Goal: Book appointment/travel/reservation

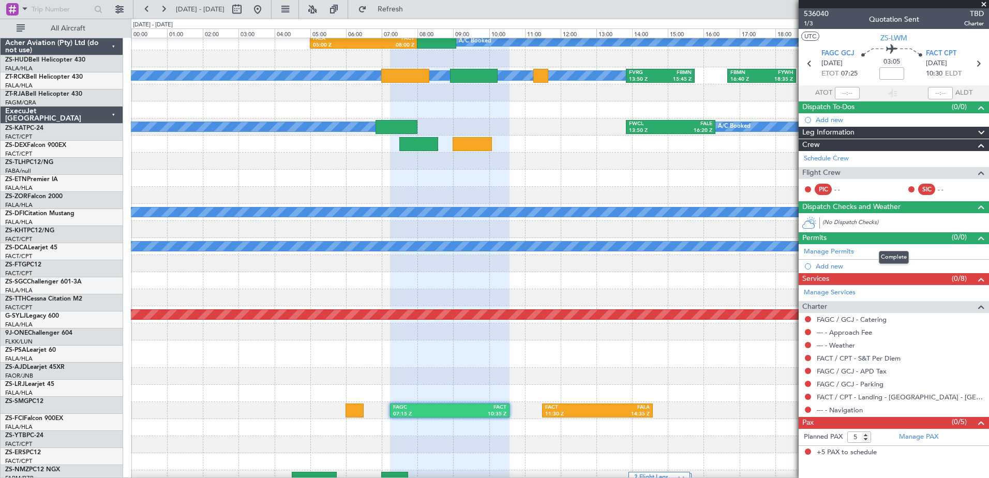
scroll to position [517, 0]
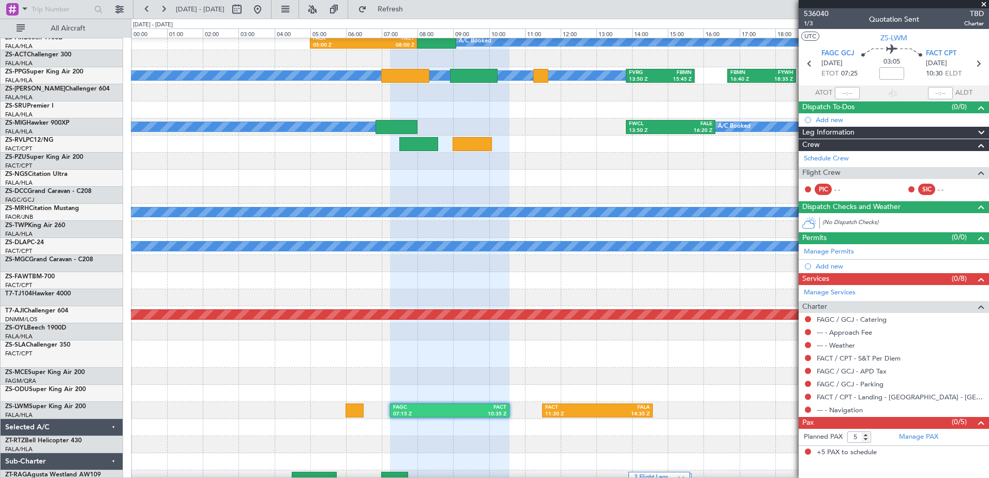
click at [982, 6] on span at bounding box center [983, 4] width 10 height 9
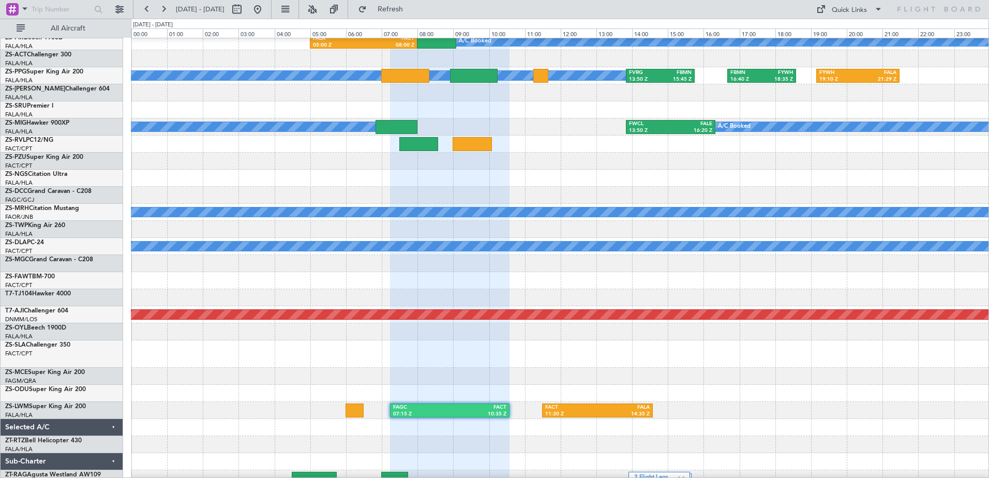
type input "0"
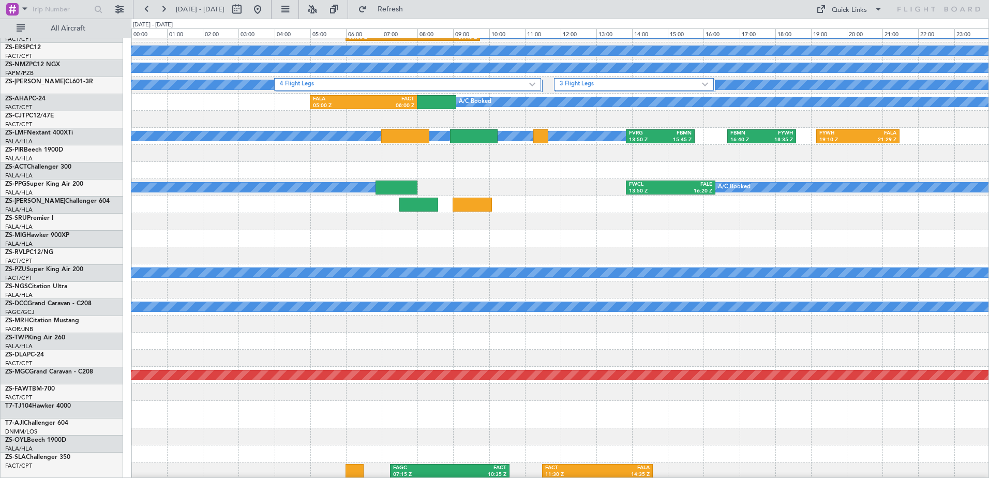
scroll to position [560, 0]
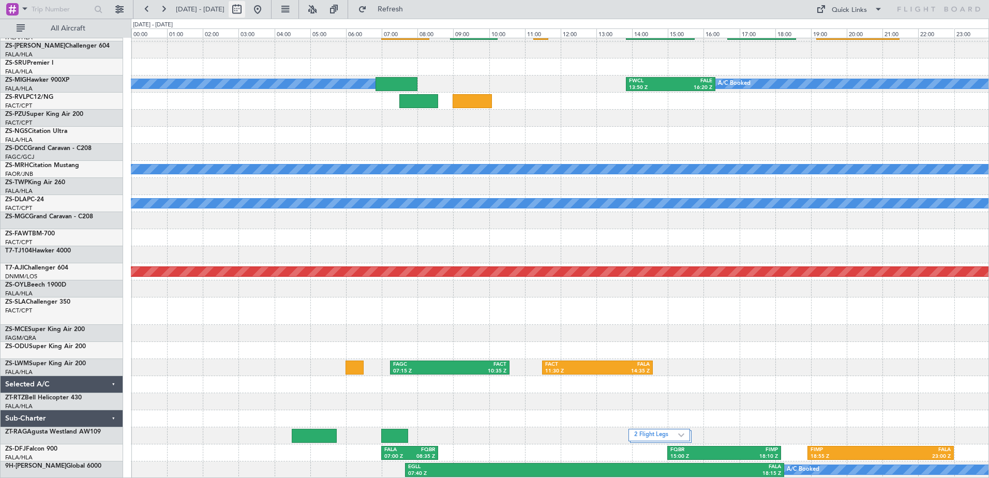
click at [245, 13] on button at bounding box center [237, 9] width 17 height 17
select select "10"
select select "2025"
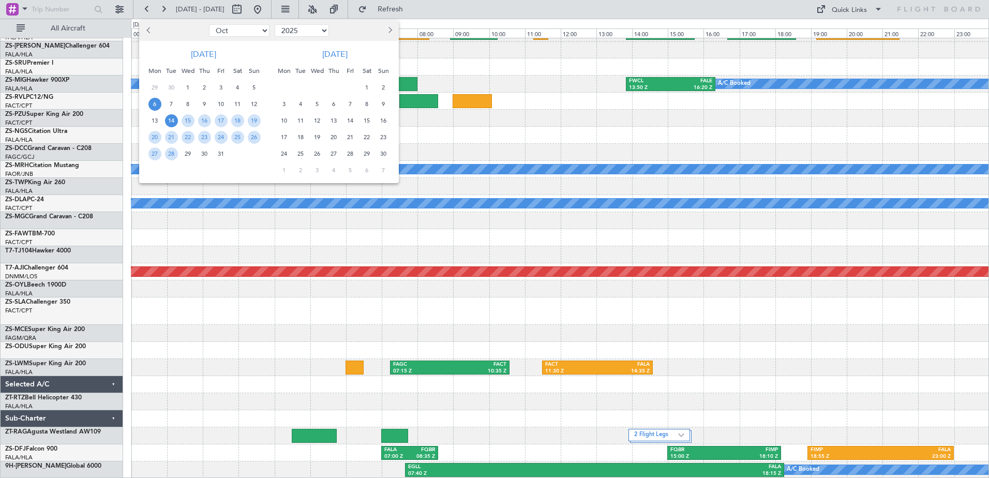
click at [155, 107] on span "6" at bounding box center [154, 104] width 13 height 13
click at [154, 107] on span "6" at bounding box center [154, 104] width 13 height 13
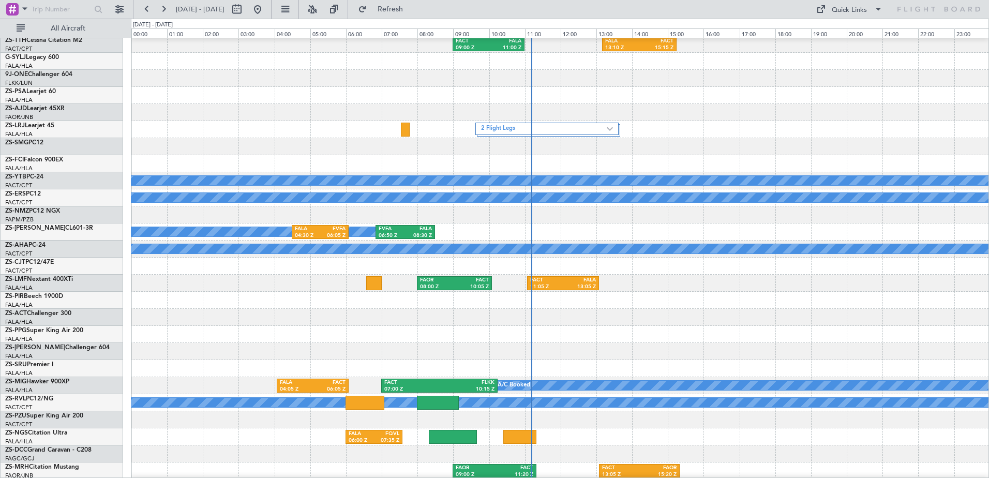
scroll to position [414, 0]
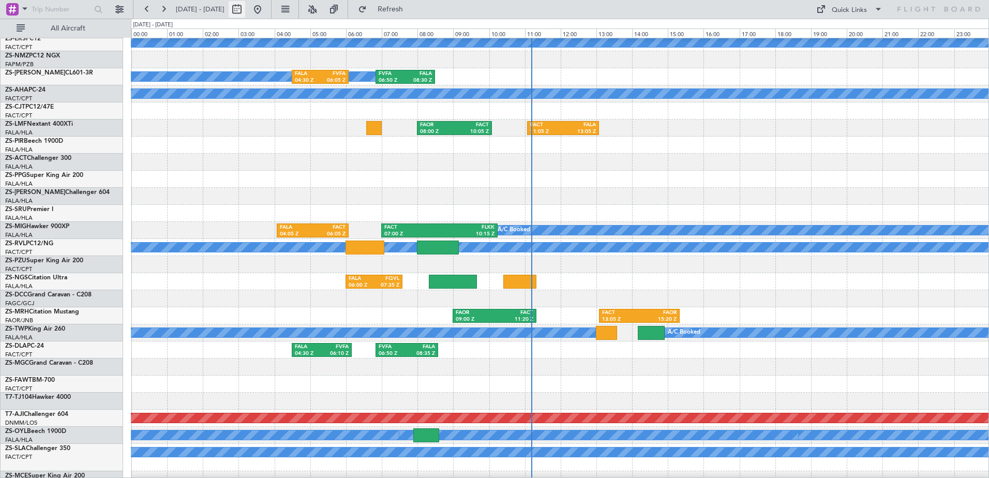
click at [245, 13] on button at bounding box center [237, 9] width 17 height 17
select select "10"
select select "2025"
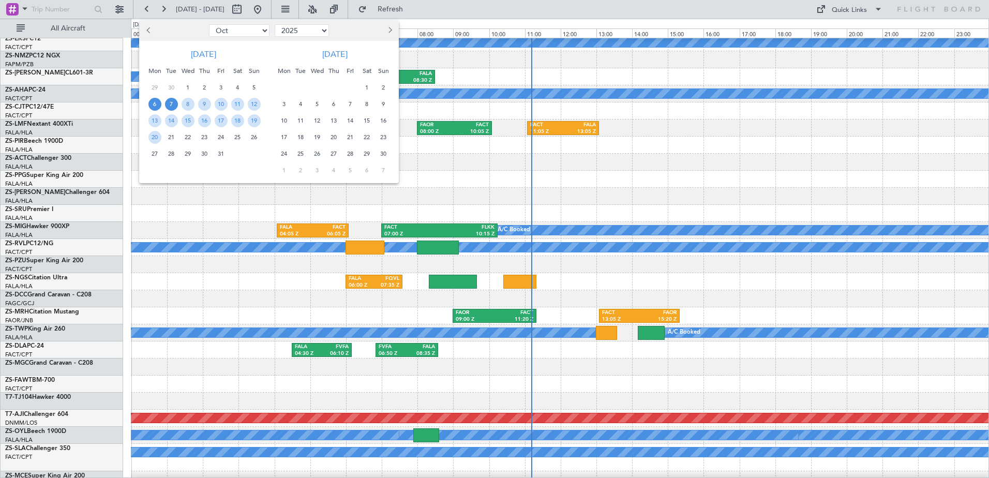
click at [171, 106] on span "7" at bounding box center [171, 104] width 13 height 13
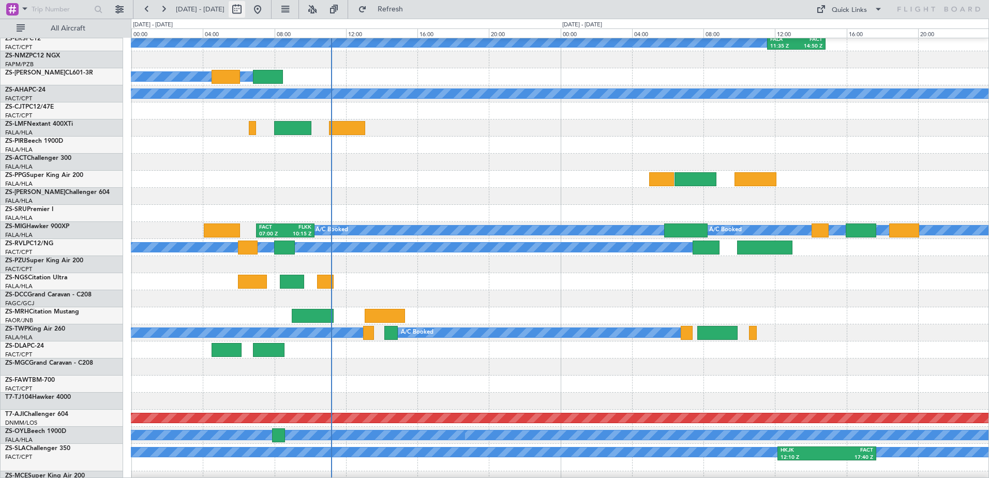
click at [245, 7] on button at bounding box center [237, 9] width 17 height 17
select select "10"
select select "2025"
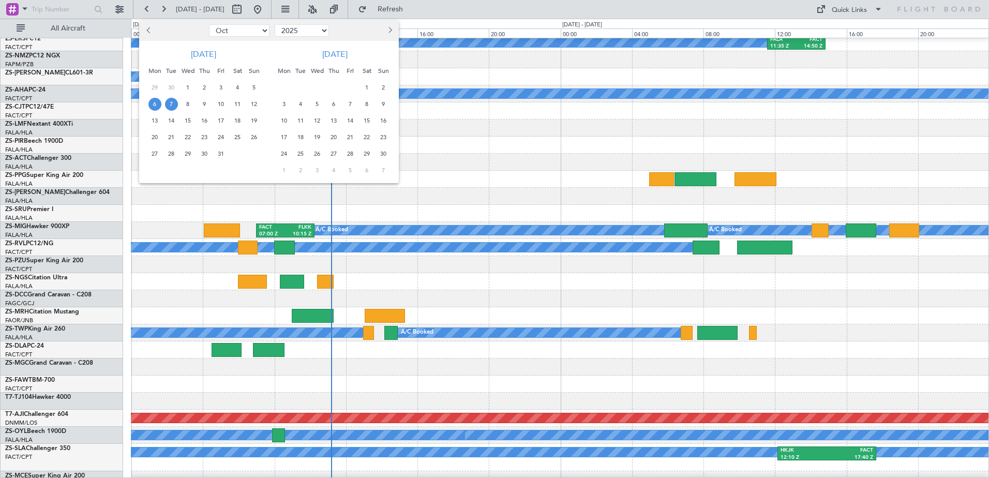
click at [169, 104] on span "7" at bounding box center [171, 104] width 13 height 13
click at [170, 104] on span "7" at bounding box center [171, 104] width 13 height 13
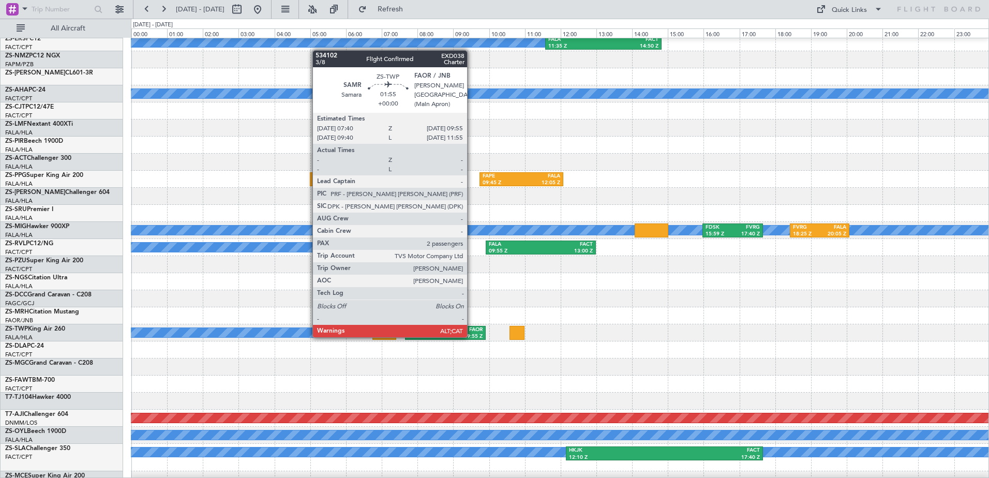
click at [472, 336] on div "09:55 Z" at bounding box center [463, 336] width 37 height 7
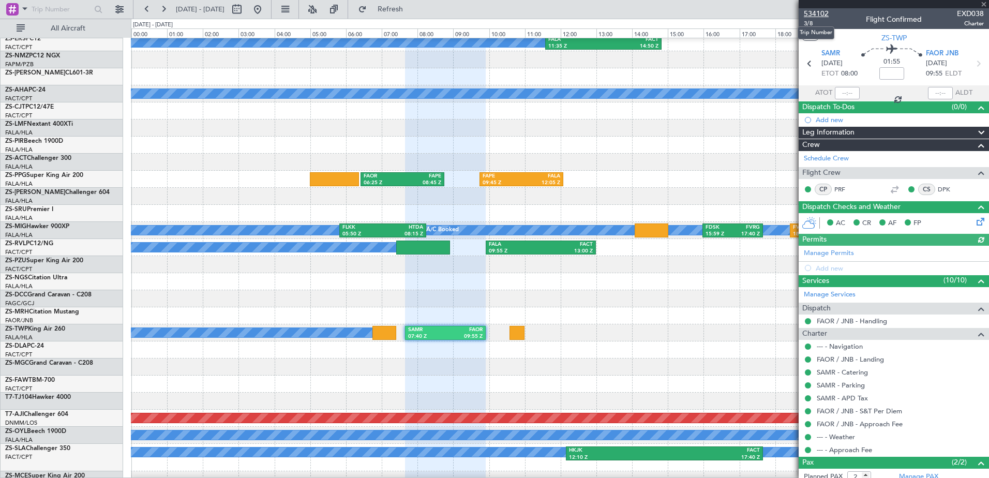
click at [817, 12] on span "534102" at bounding box center [815, 13] width 25 height 11
